Goal: Navigation & Orientation: Find specific page/section

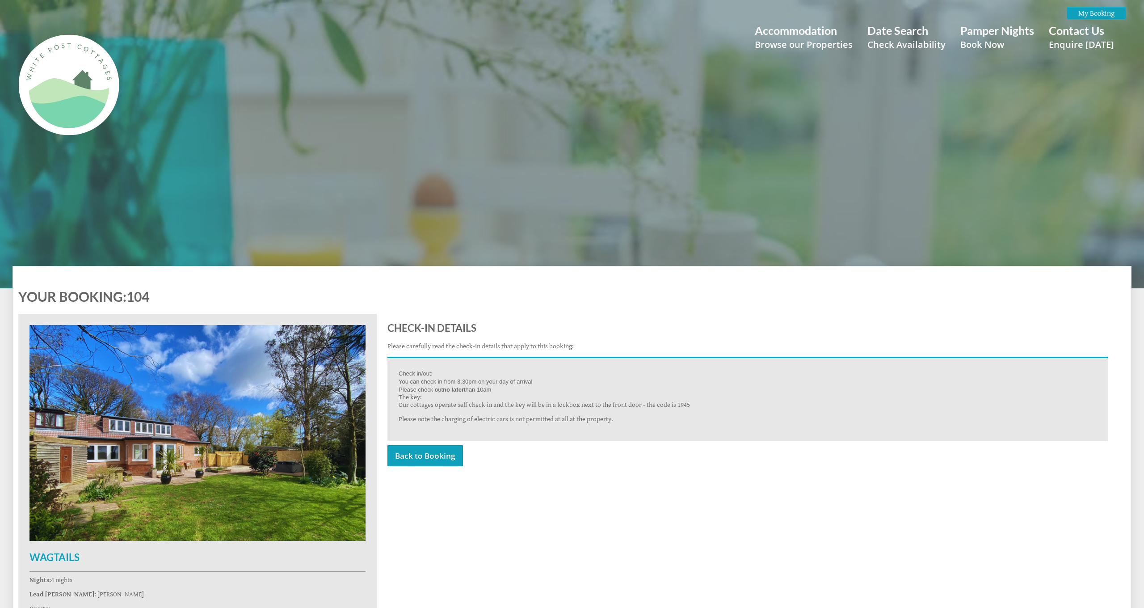
scroll to position [266, 0]
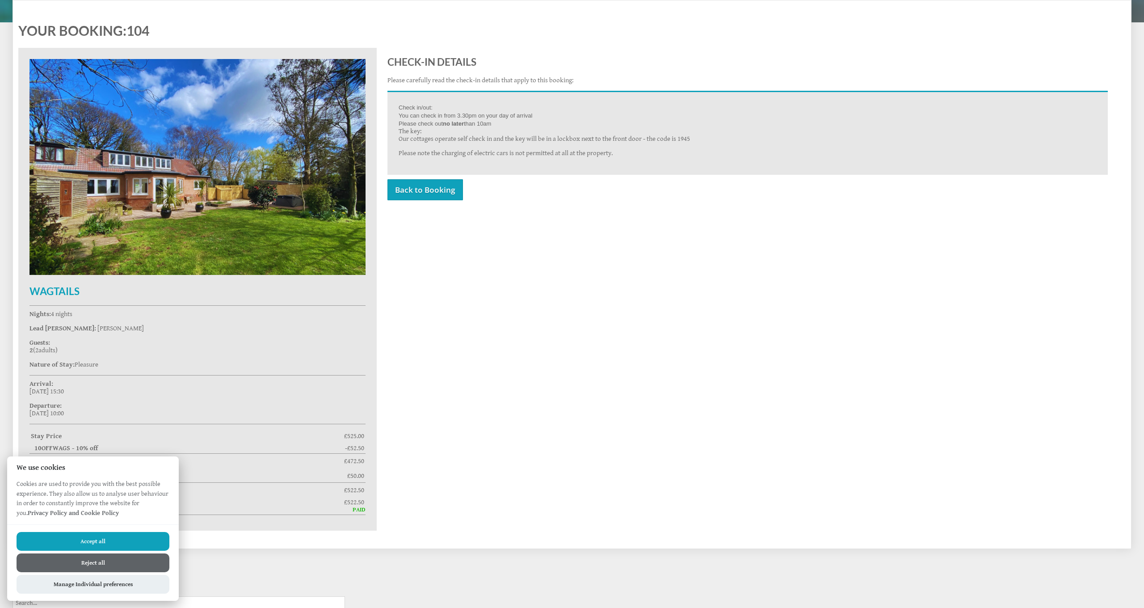
click at [93, 539] on button "Accept all" at bounding box center [93, 541] width 153 height 19
checkbox input "true"
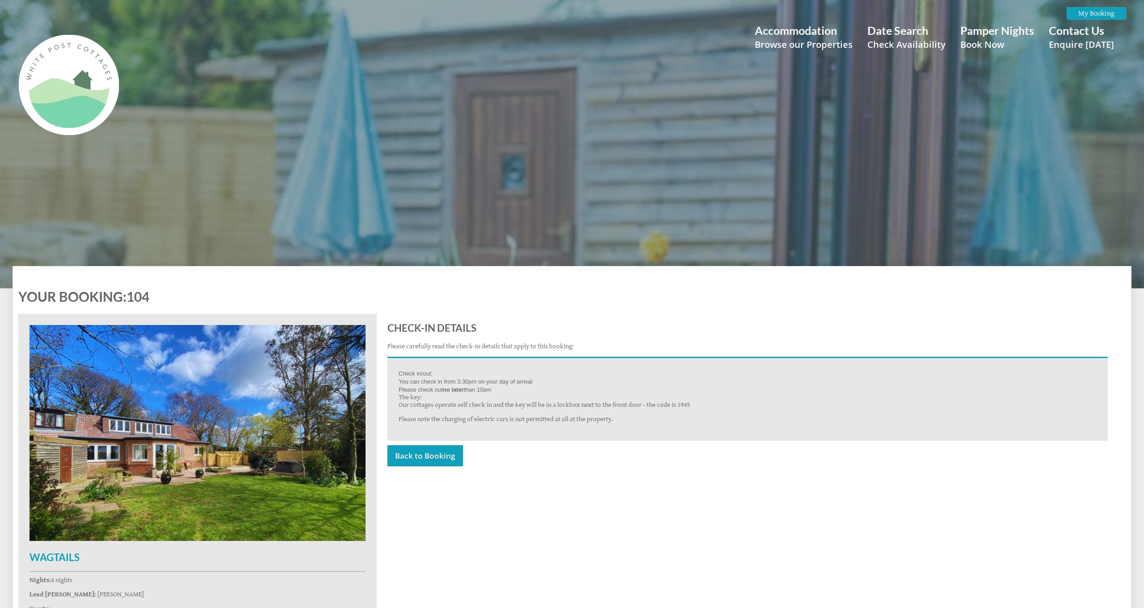
scroll to position [266, 0]
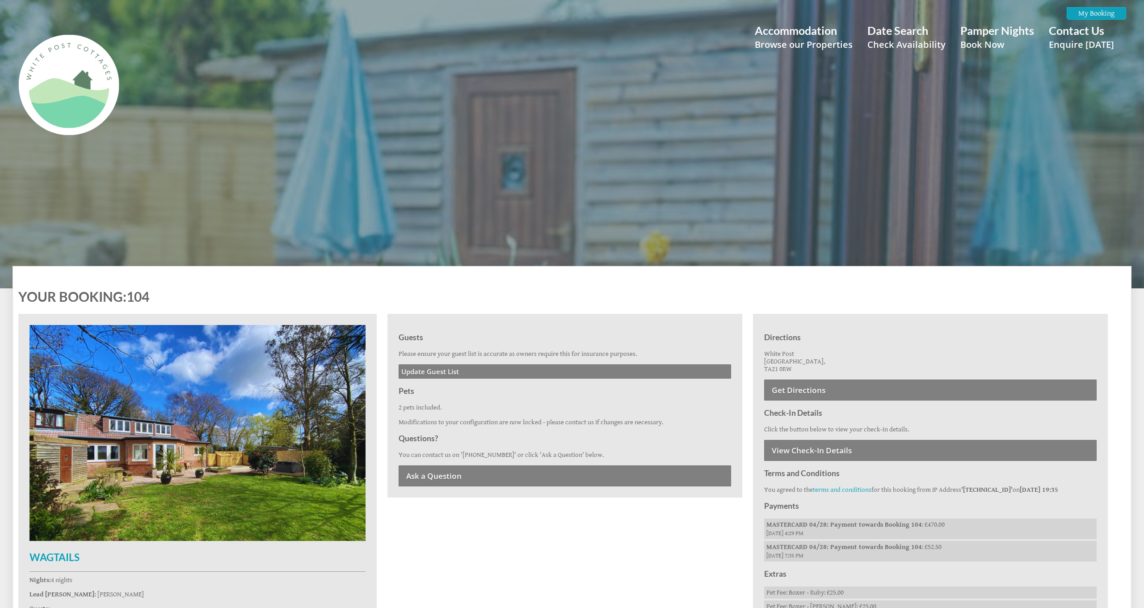
scroll to position [266, 0]
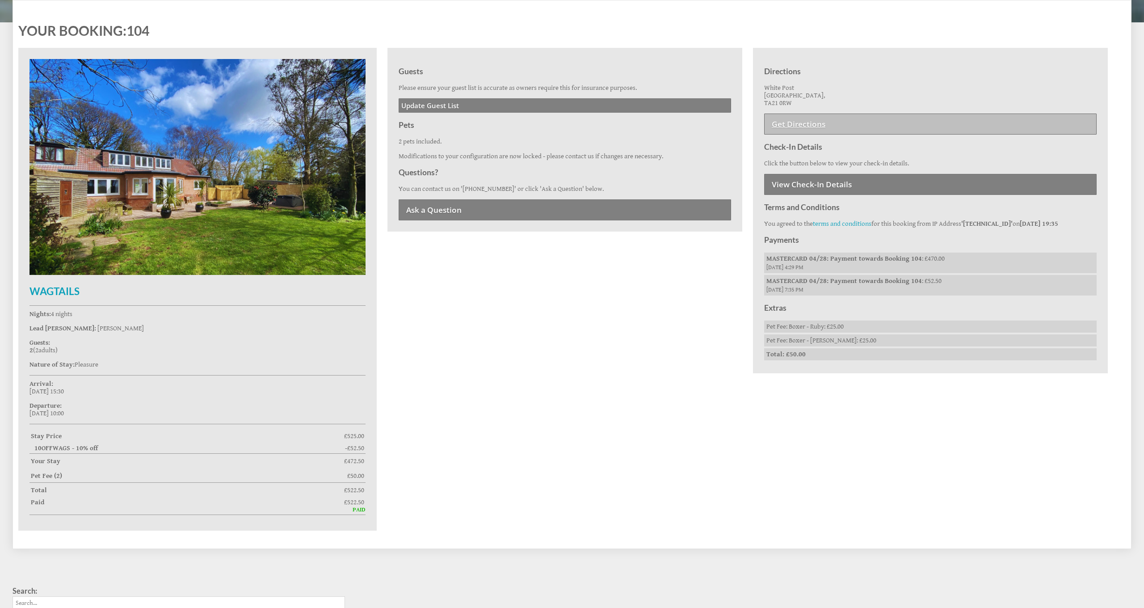
click at [814, 121] on link "Get Directions" at bounding box center [930, 124] width 332 height 21
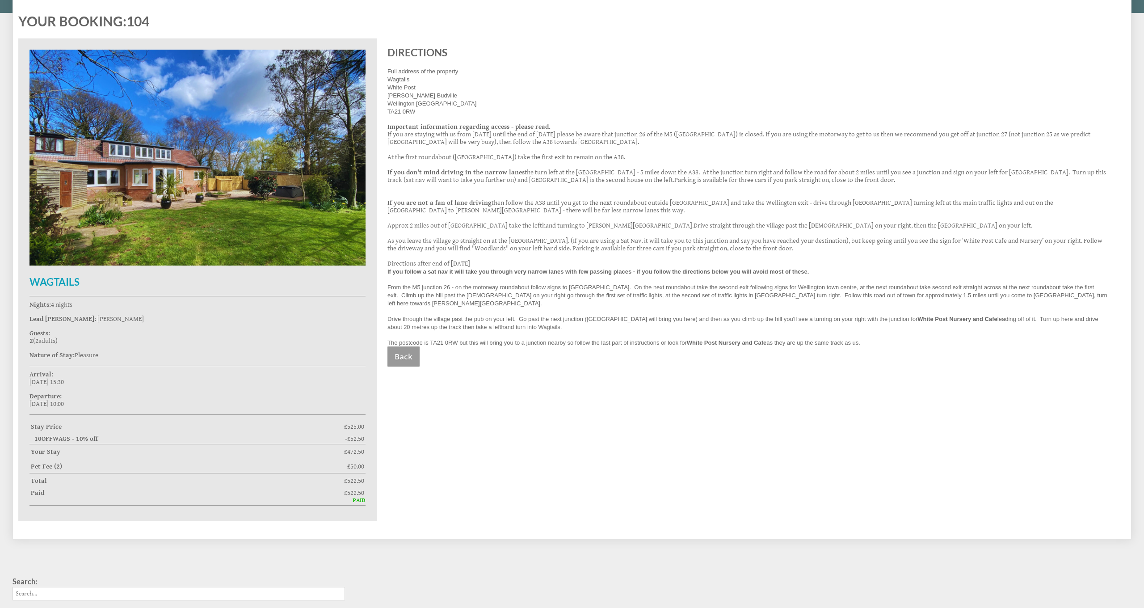
scroll to position [276, 0]
